Goal: Task Accomplishment & Management: Manage account settings

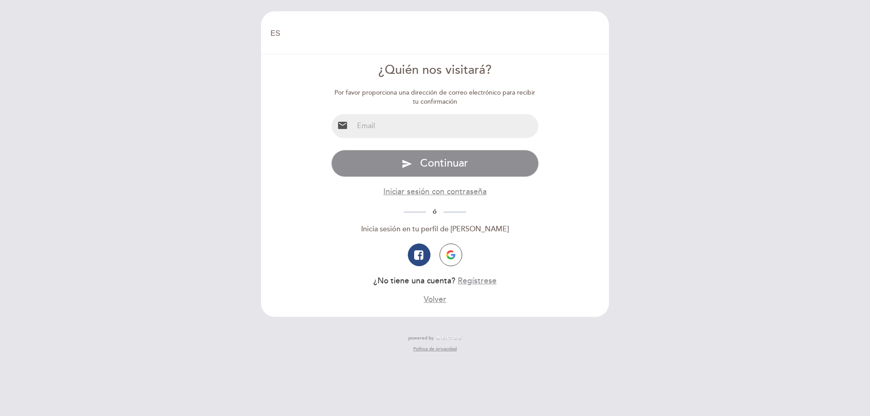
select select "es"
click at [367, 121] on input "email" at bounding box center [445, 126] width 185 height 24
type input "[EMAIL_ADDRESS][DOMAIN_NAME]"
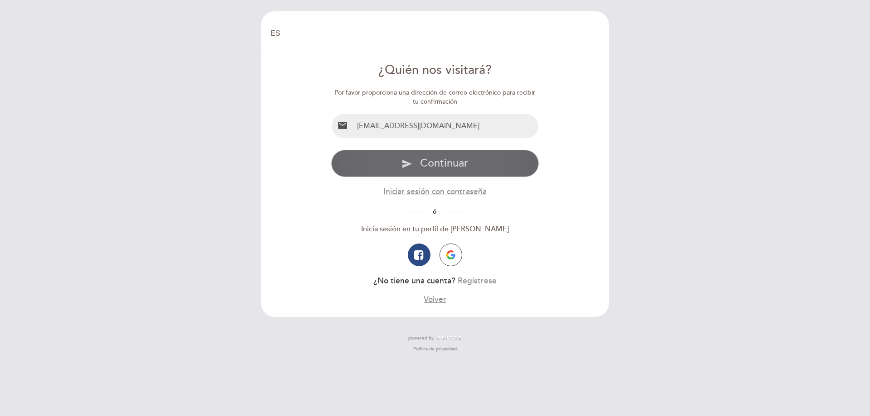
click at [421, 164] on span "Continuar" at bounding box center [444, 163] width 48 height 13
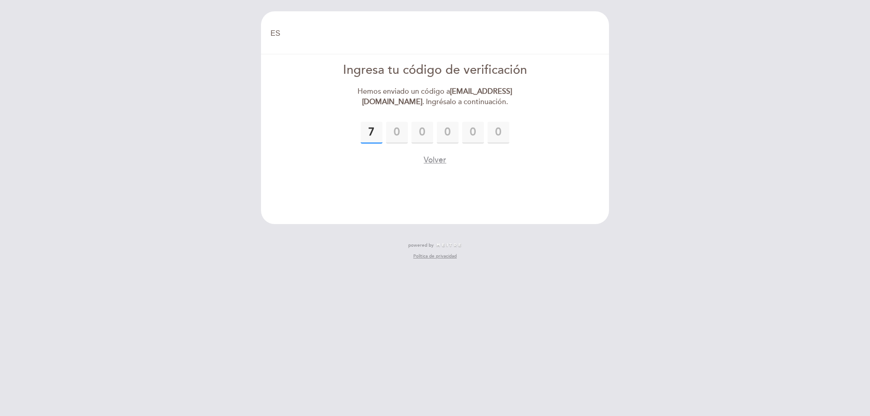
type input "7"
type input "4"
type input "1"
type input "0"
type input "8"
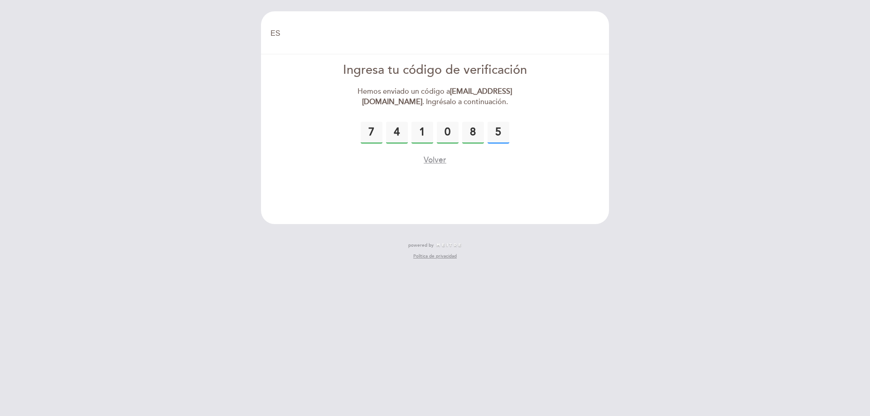
type input "5"
